Goal: Task Accomplishment & Management: Manage account settings

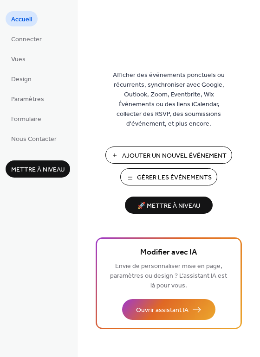
click at [134, 152] on span "Ajouter Un Nouvel Événement" at bounding box center [174, 156] width 104 height 10
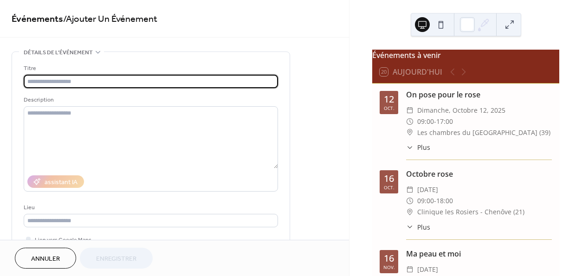
click at [219, 82] on input "text" at bounding box center [151, 81] width 254 height 13
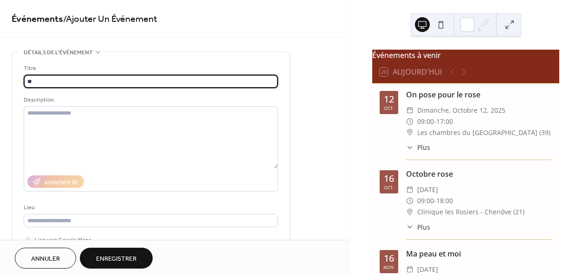
type input "*"
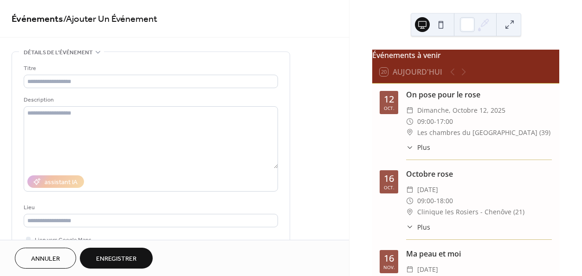
click at [508, 180] on div "Octobre rose" at bounding box center [479, 173] width 146 height 11
click at [504, 193] on div "​ [DATE]" at bounding box center [479, 189] width 146 height 11
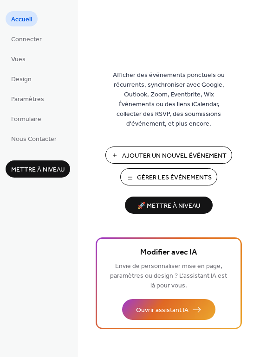
click at [142, 175] on span "Gérer les Événements" at bounding box center [174, 178] width 75 height 10
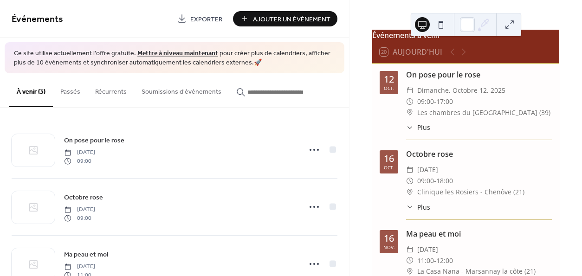
scroll to position [21, 0]
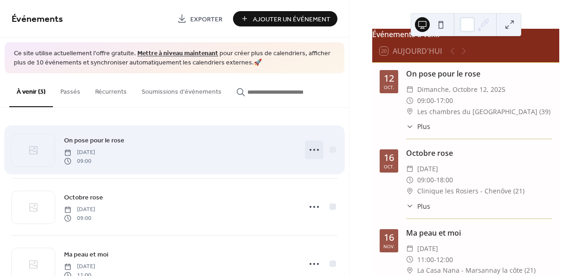
click at [311, 147] on icon at bounding box center [314, 149] width 15 height 15
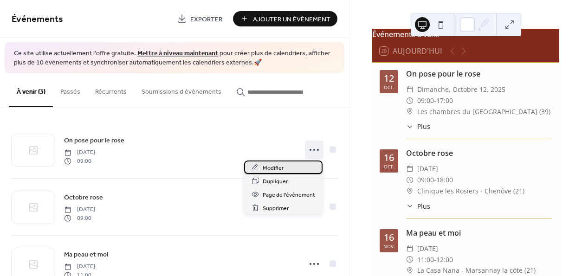
click at [282, 168] on span "Modifier" at bounding box center [273, 168] width 21 height 10
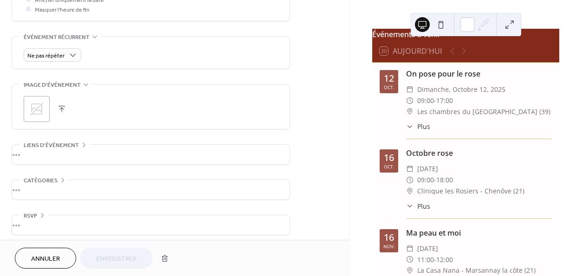
scroll to position [379, 0]
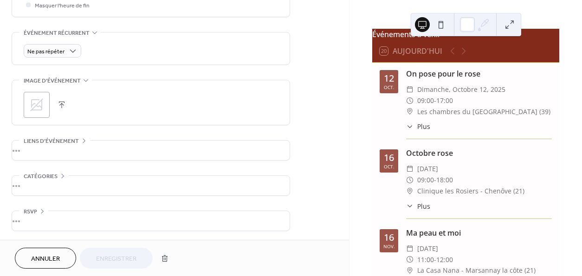
click at [138, 152] on div "•••" at bounding box center [150, 150] width 277 height 19
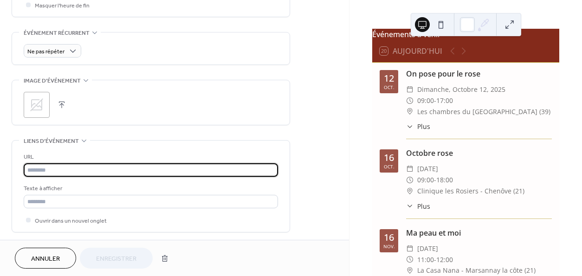
click at [116, 170] on input "text" at bounding box center [151, 169] width 254 height 13
paste input "**********"
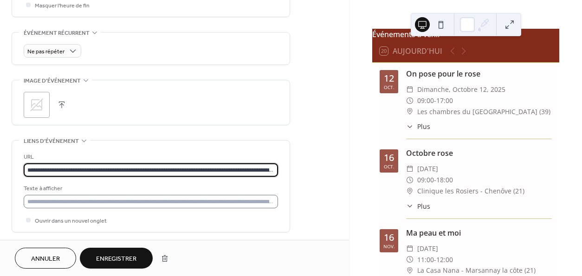
type input "**********"
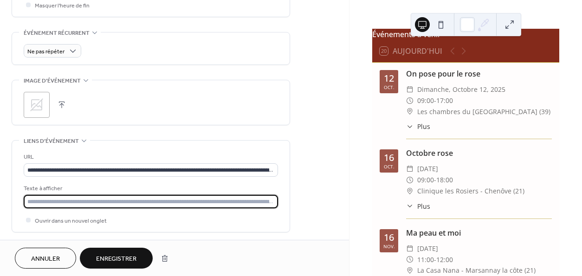
drag, startPoint x: 28, startPoint y: 206, endPoint x: 315, endPoint y: 212, distance: 286.8
type input "**********"
click at [138, 256] on button "Enregistrer" at bounding box center [116, 258] width 73 height 21
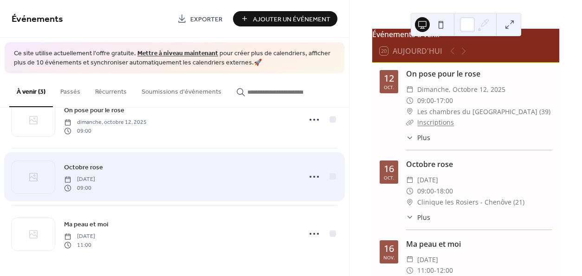
scroll to position [30, 0]
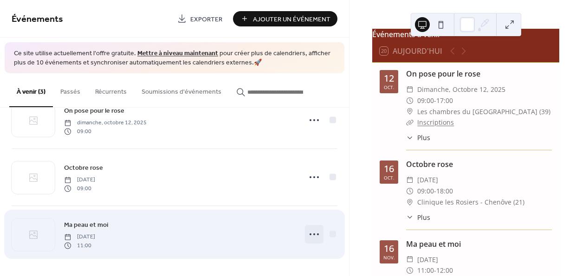
click at [309, 231] on icon at bounding box center [314, 234] width 15 height 15
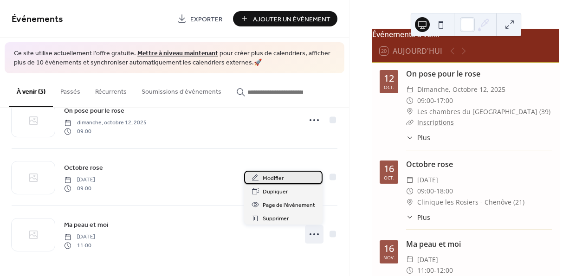
click at [280, 178] on span "Modifier" at bounding box center [273, 179] width 21 height 10
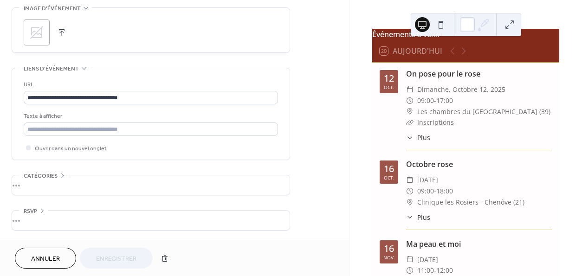
scroll to position [456, 0]
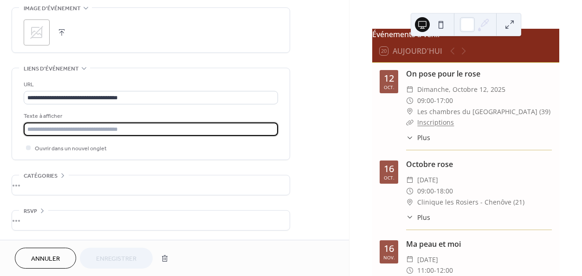
click at [71, 130] on input "text" at bounding box center [151, 128] width 254 height 13
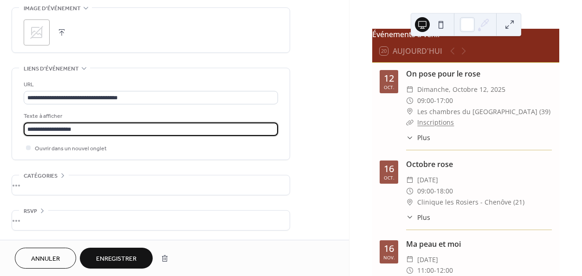
type input "**********"
click at [112, 256] on span "Enregistrer" at bounding box center [116, 259] width 40 height 10
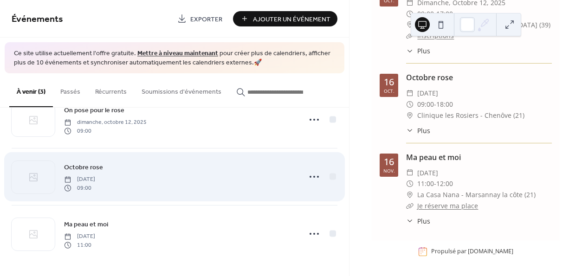
scroll to position [30, 0]
